Goal: Transaction & Acquisition: Book appointment/travel/reservation

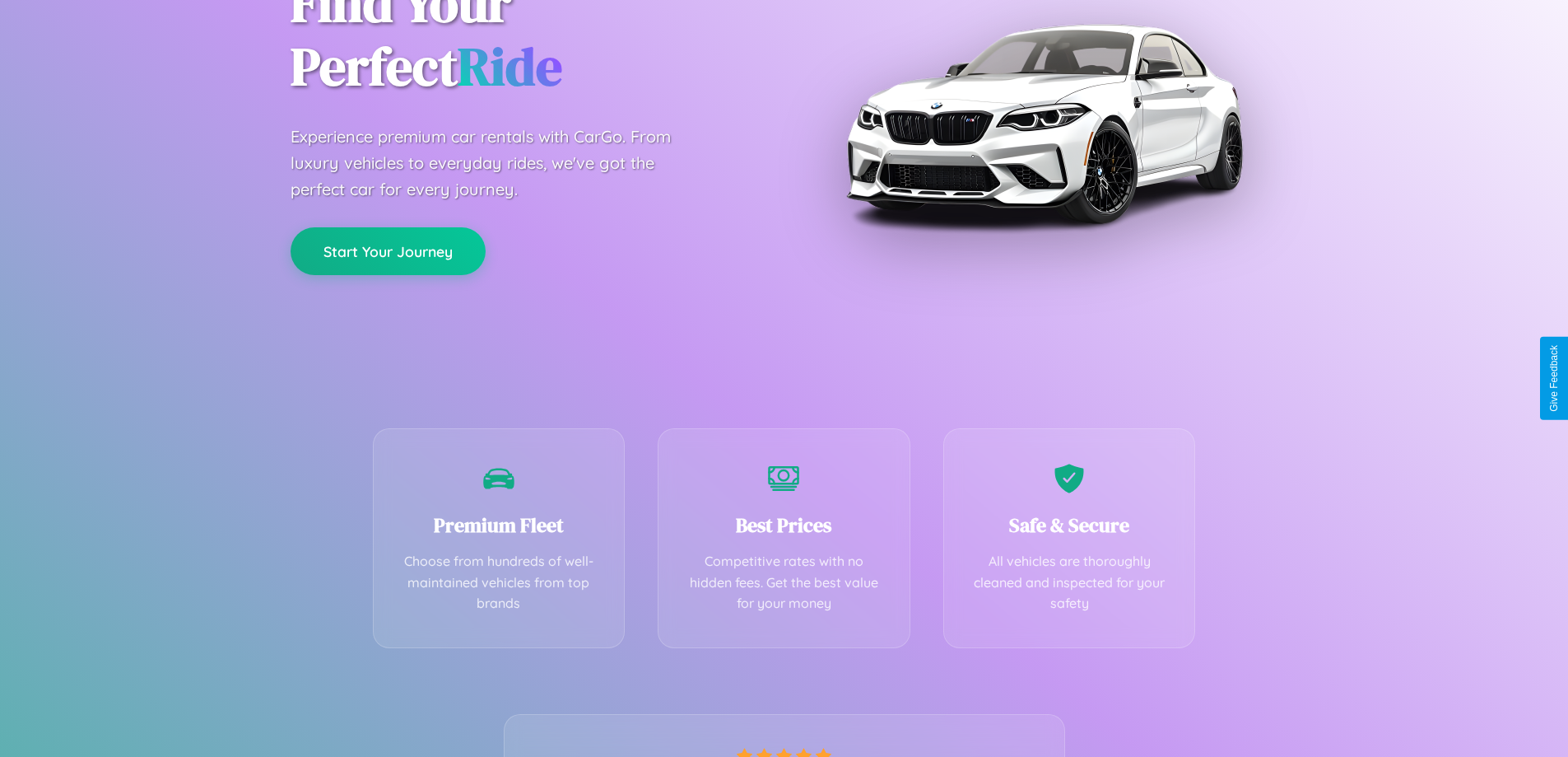
scroll to position [325, 0]
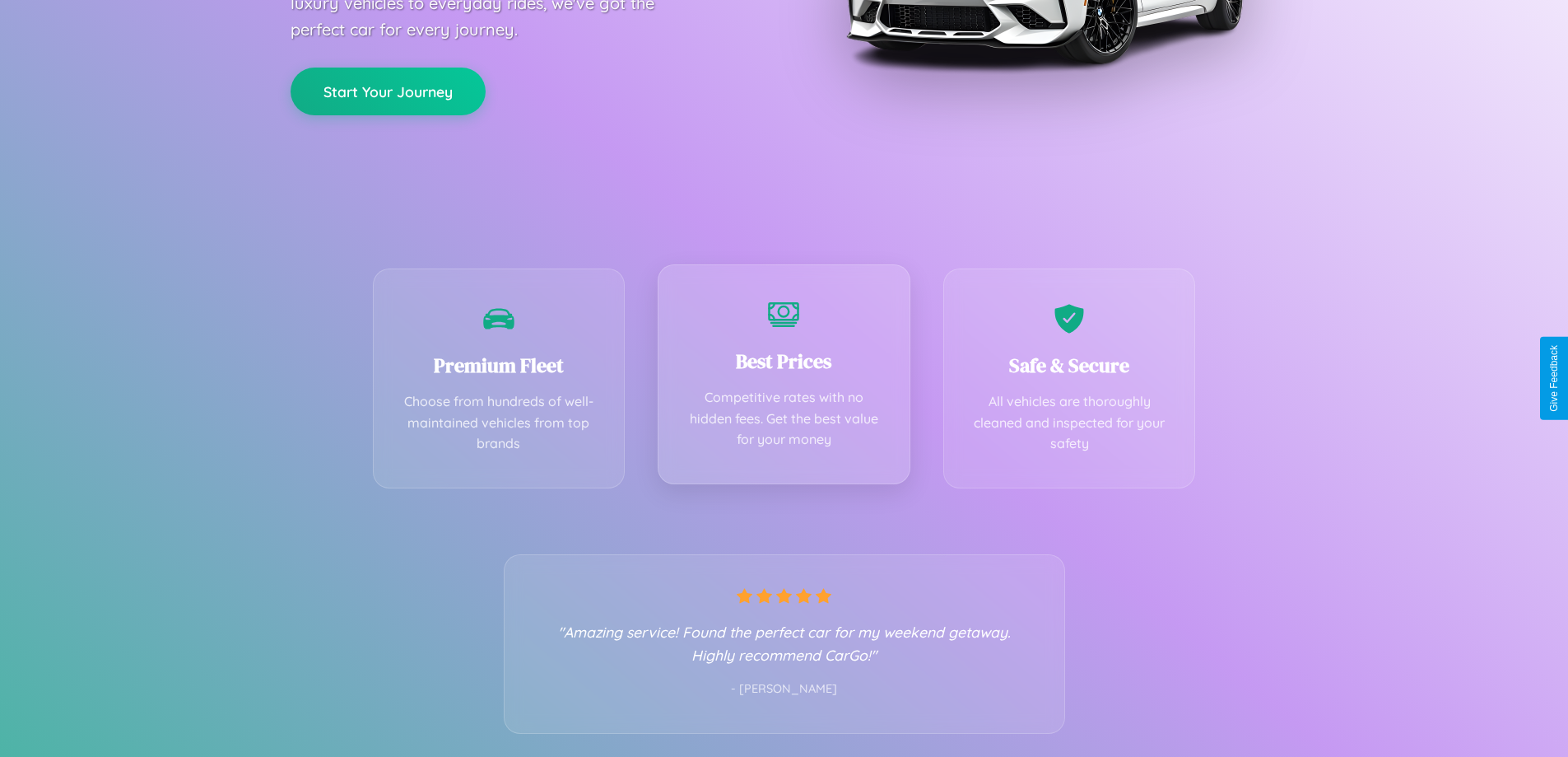
click at [784, 378] on div "Best Prices Competitive rates with no hidden fees. Get the best value for your …" at bounding box center [784, 374] width 253 height 220
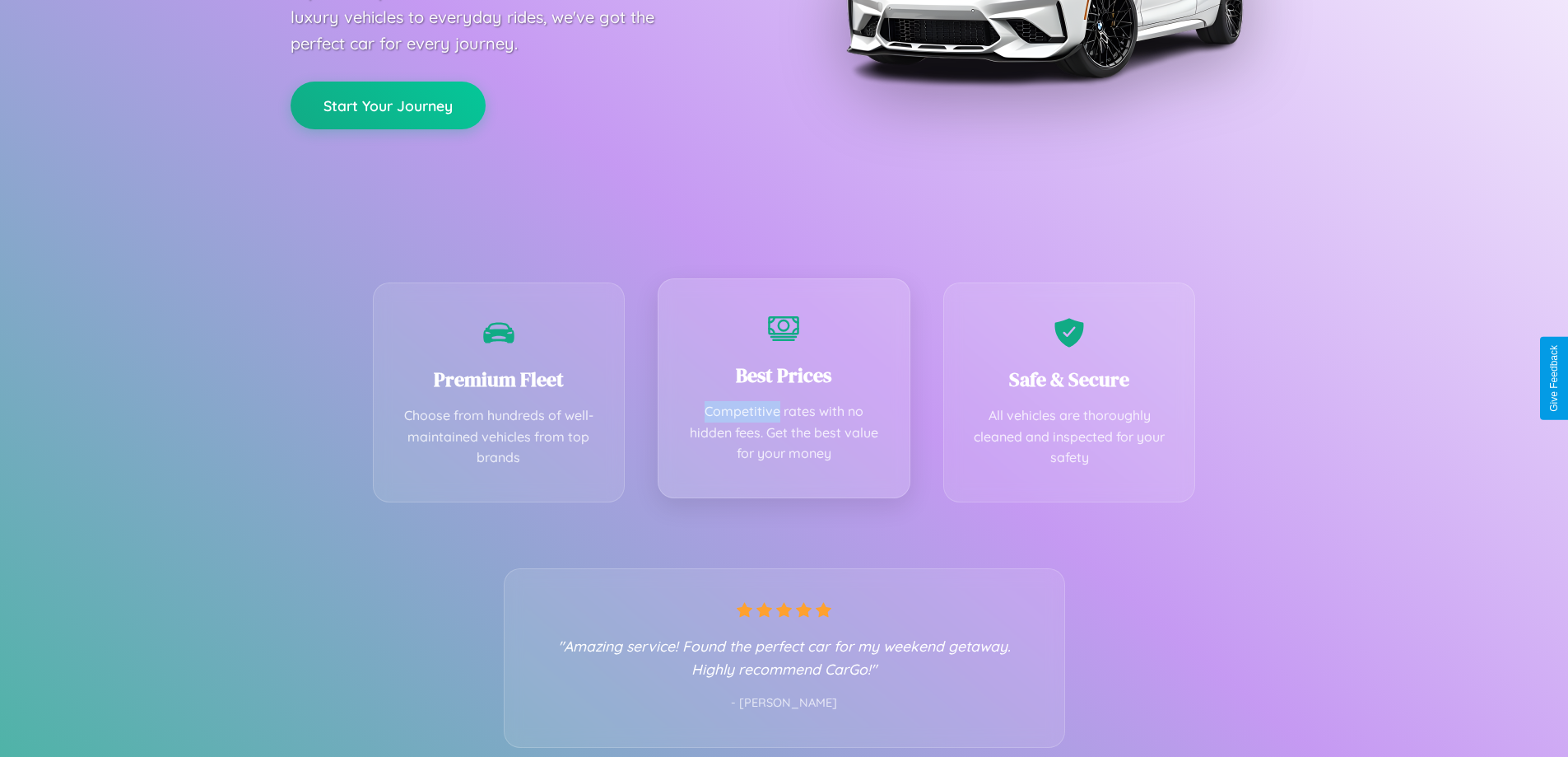
scroll to position [0, 0]
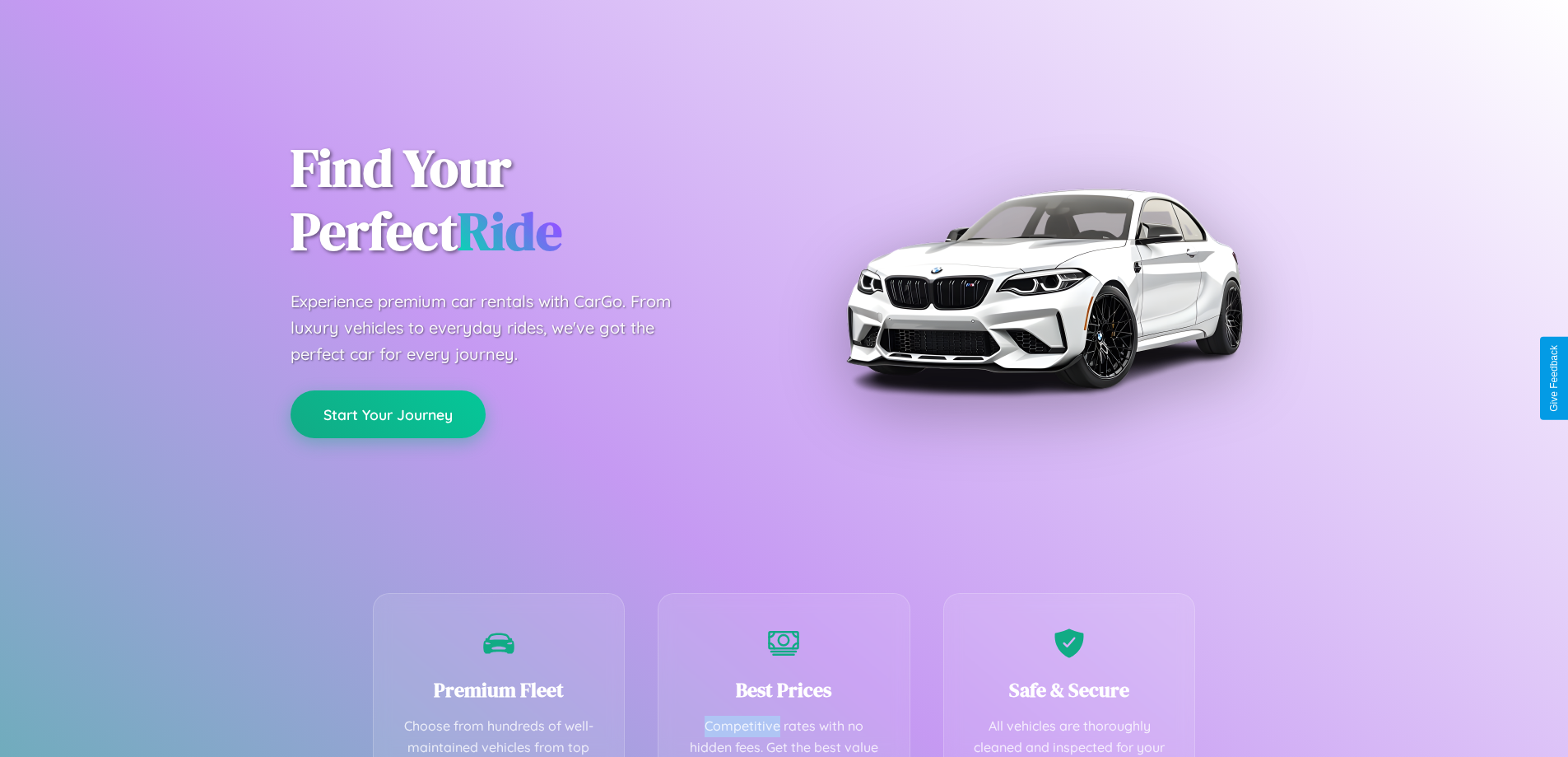
click at [387, 414] on button "Start Your Journey" at bounding box center [388, 414] width 195 height 48
click at [387, 413] on button "Start Your Journey" at bounding box center [388, 414] width 195 height 48
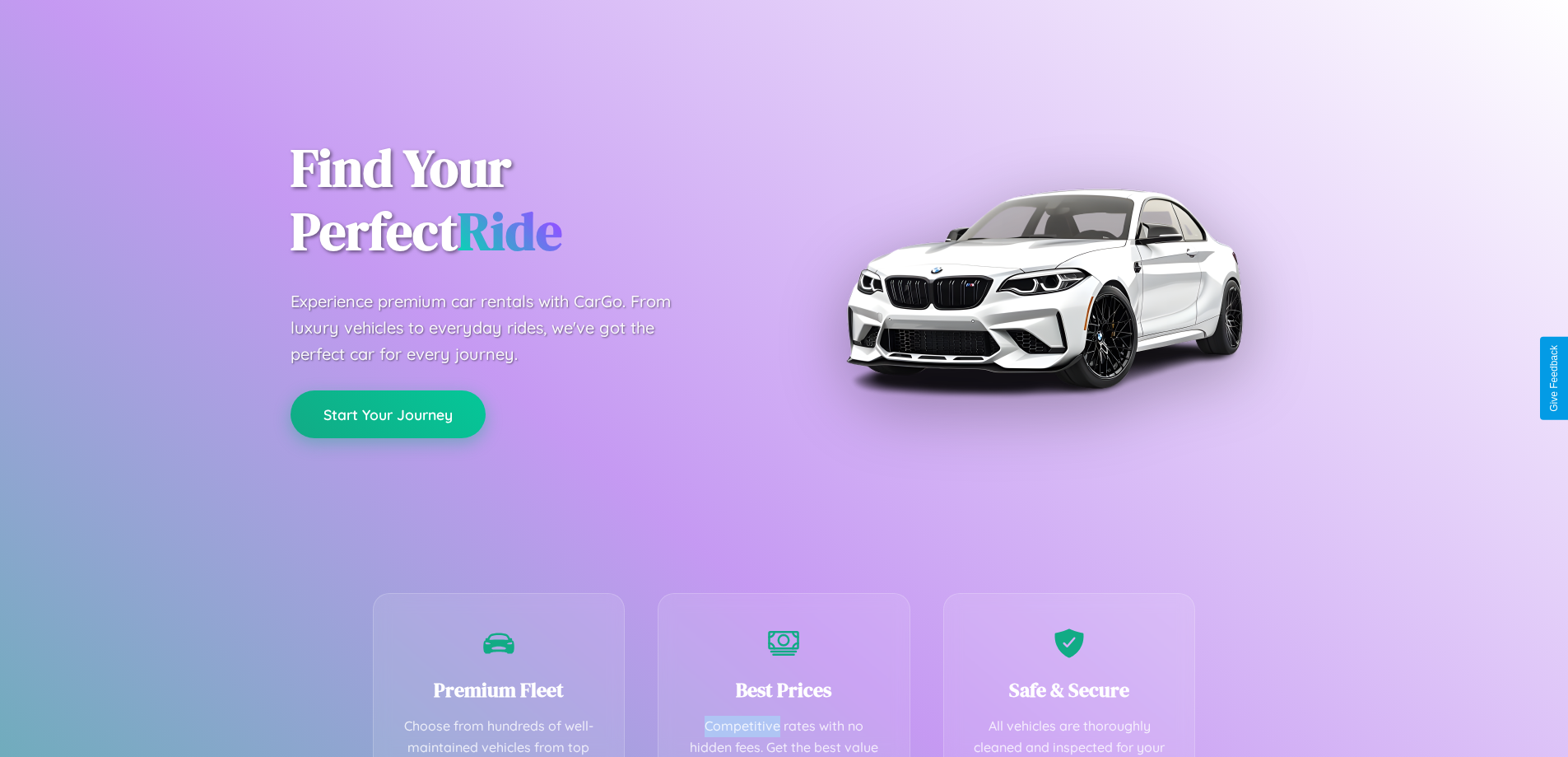
click at [387, 413] on button "Start Your Journey" at bounding box center [388, 414] width 195 height 48
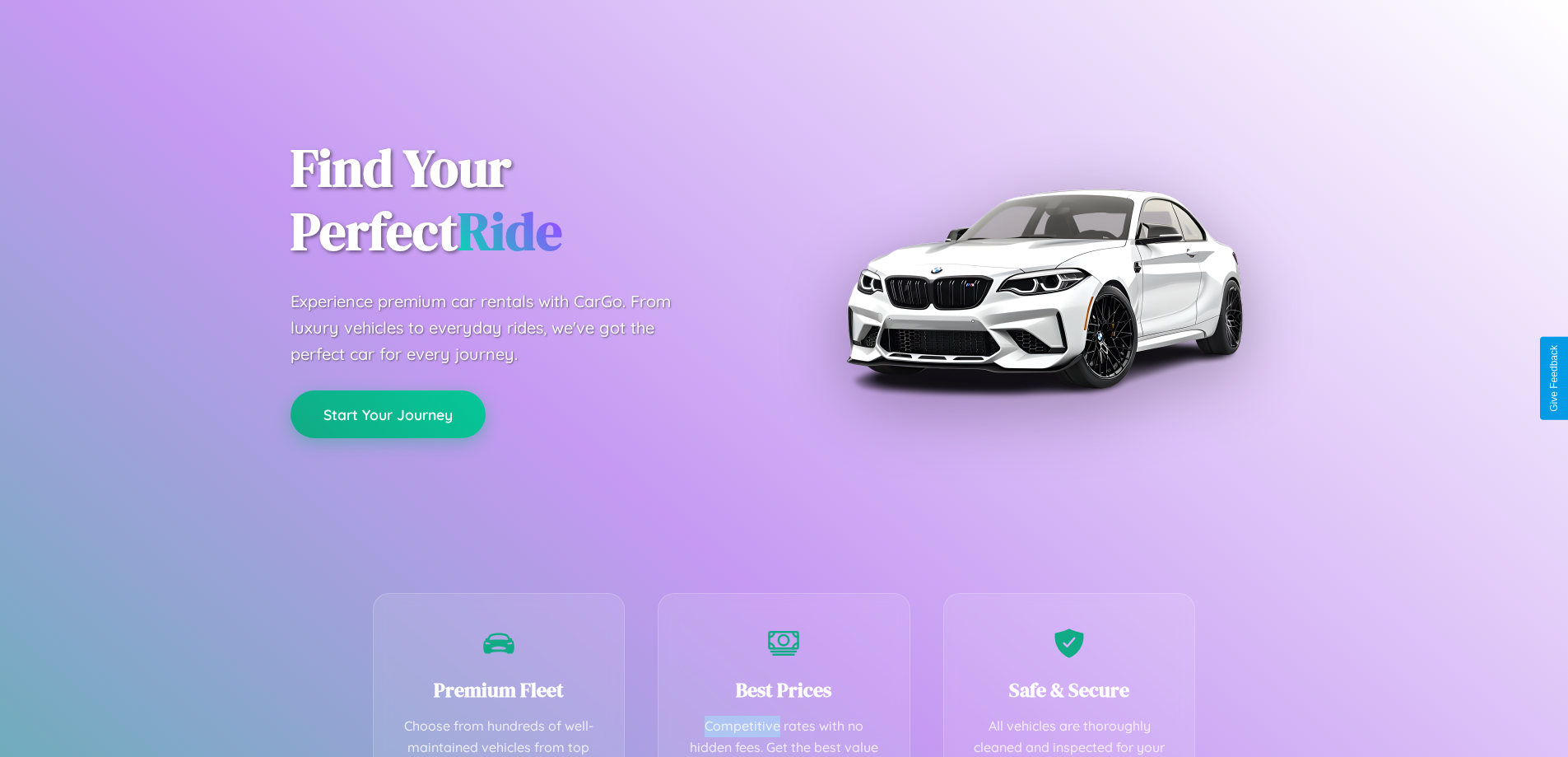
click at [387, 413] on button "Start Your Journey" at bounding box center [388, 414] width 195 height 48
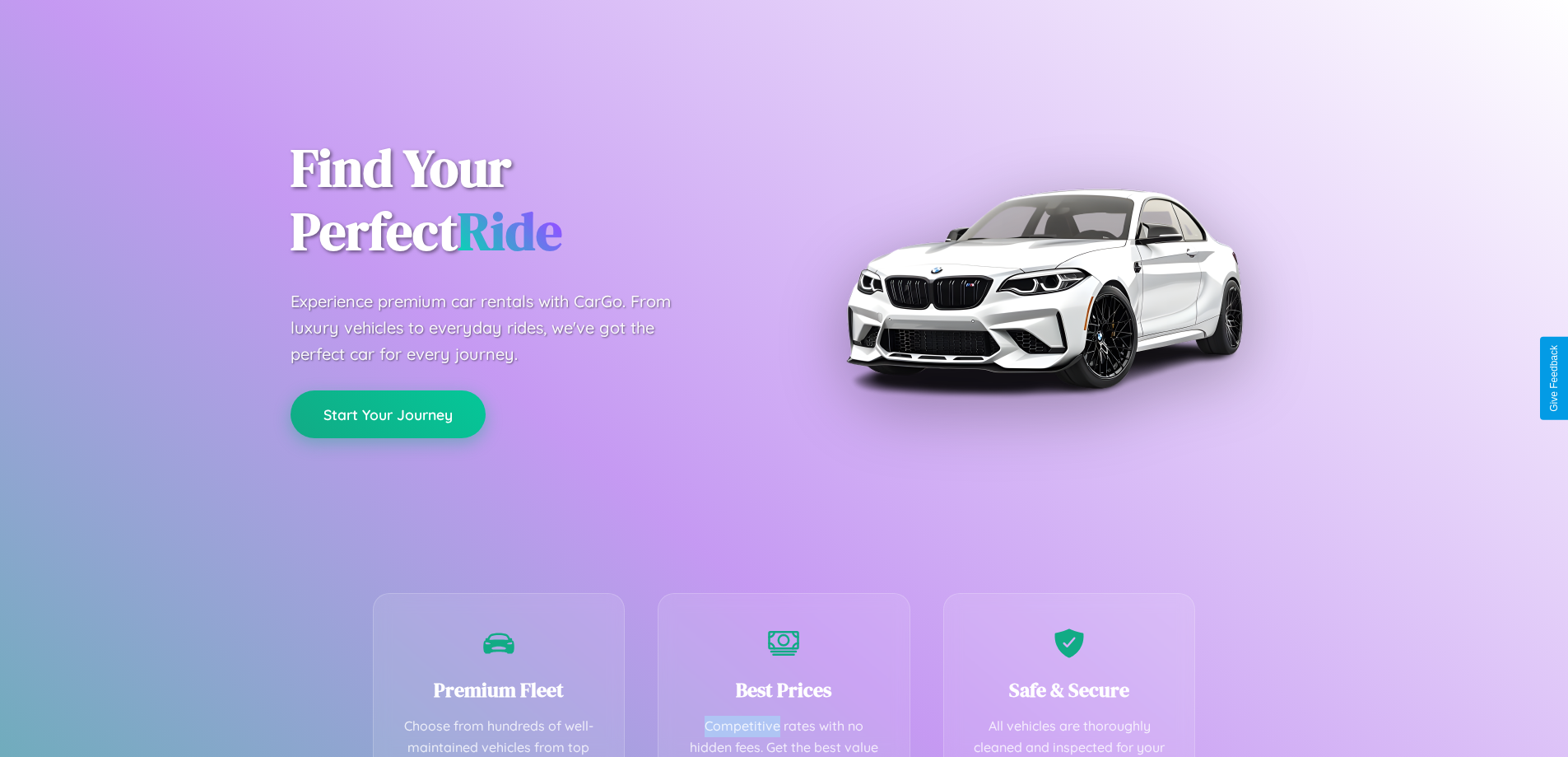
click at [387, 413] on button "Start Your Journey" at bounding box center [388, 414] width 195 height 48
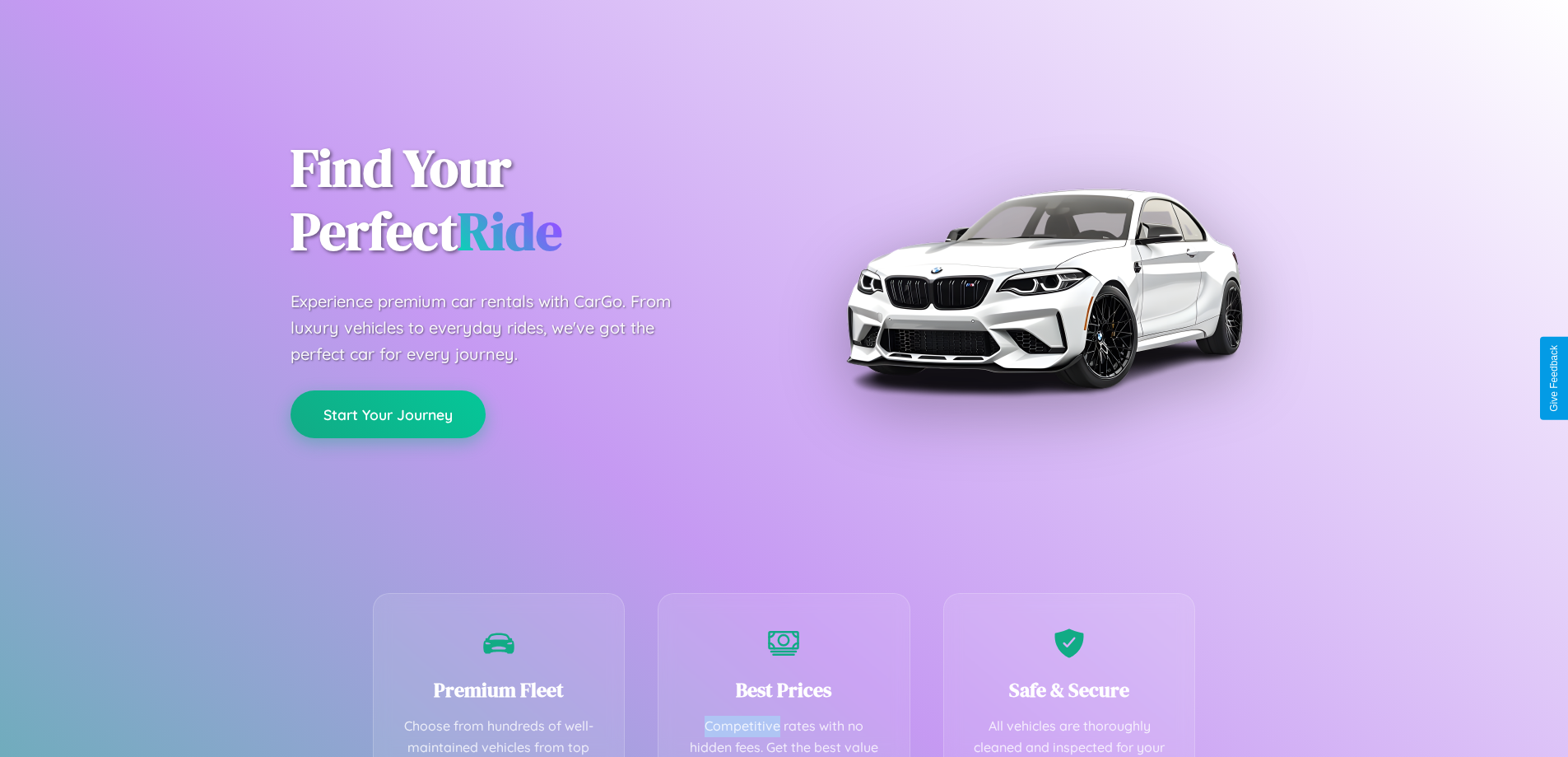
click at [387, 413] on button "Start Your Journey" at bounding box center [388, 414] width 195 height 48
